Goal: Information Seeking & Learning: Learn about a topic

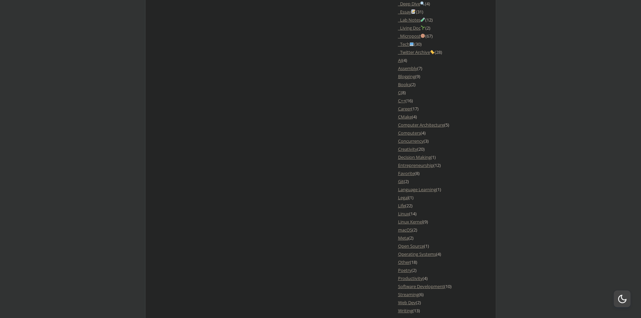
scroll to position [593, 0]
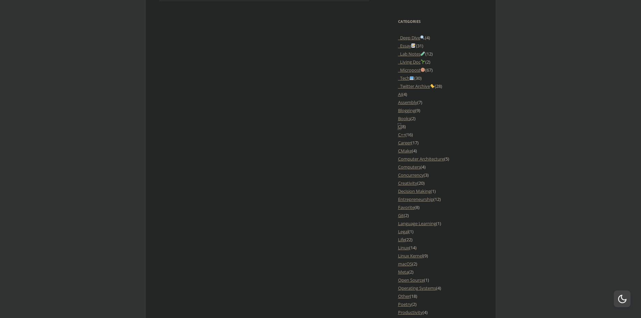
click at [398, 127] on li "C (8)" at bounding box center [440, 126] width 84 height 8
click at [408, 119] on link "Books" at bounding box center [404, 118] width 12 height 6
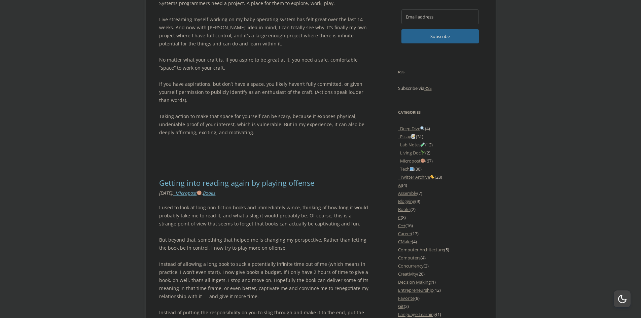
scroll to position [504, 0]
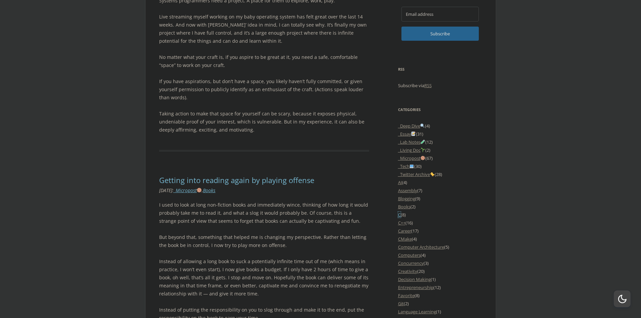
click at [400, 214] on link "C" at bounding box center [399, 215] width 3 height 6
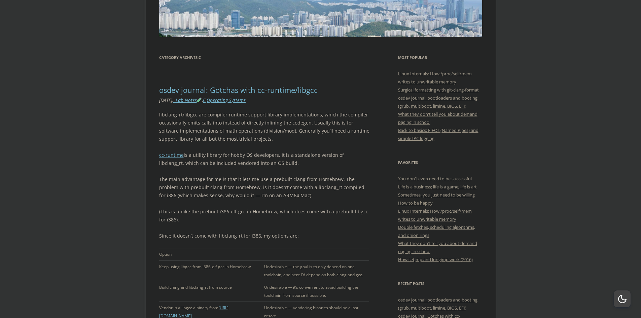
scroll to position [135, 0]
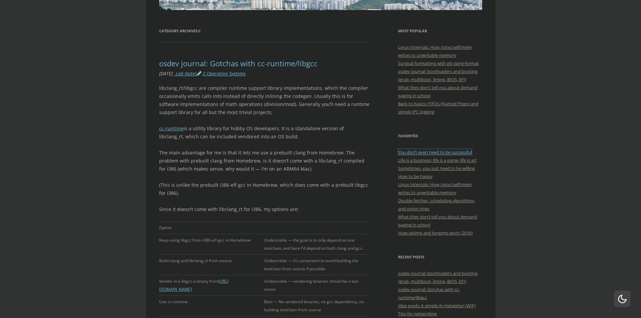
click at [456, 151] on link "You don’t even need to be successful" at bounding box center [435, 152] width 74 height 6
